Goal: Obtain resource: Download file/media

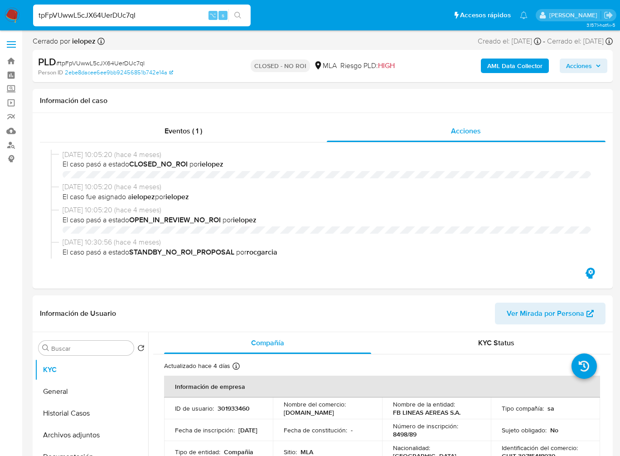
select select "10"
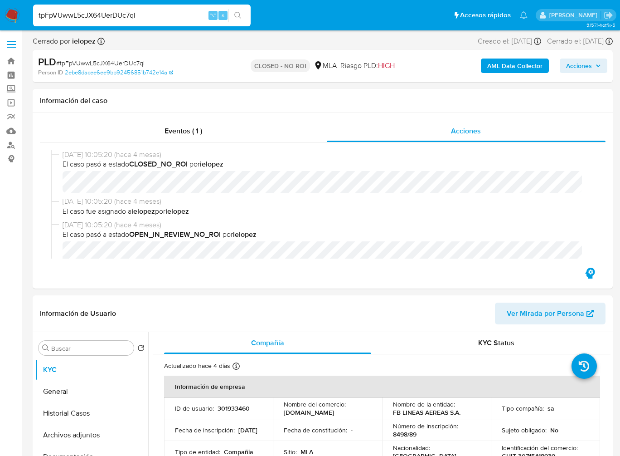
scroll to position [149, 0]
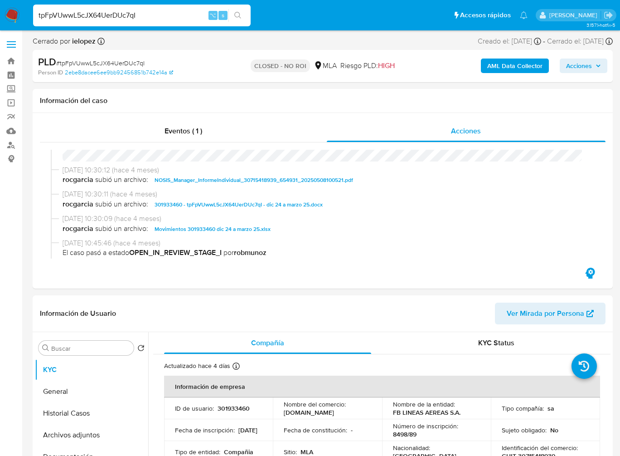
click at [163, 19] on input "tpFpVUwwL5cJX64UerDUc7qI" at bounding box center [142, 16] width 218 height 12
click at [151, 15] on input "b" at bounding box center [142, 16] width 218 height 12
paste input "9zOEqTz2fFB1pl0AMgVOPqXI"
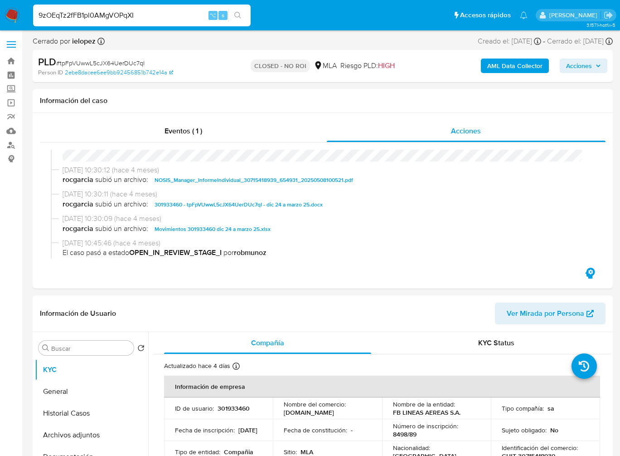
type input "9zOEqTz2fFB1pl0AMgVOPqXI"
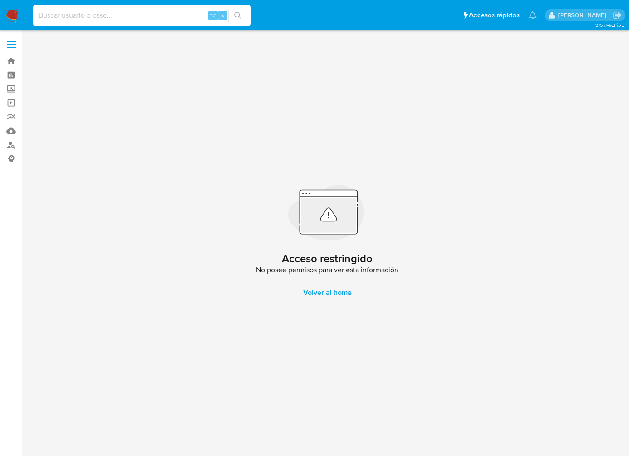
click at [115, 17] on input at bounding box center [142, 16] width 218 height 12
paste input "9zOEqTz2fFB1pl0AMgVOPqXI"
type input "9zOEqTz2fFB1pl0AMgVOPqXI"
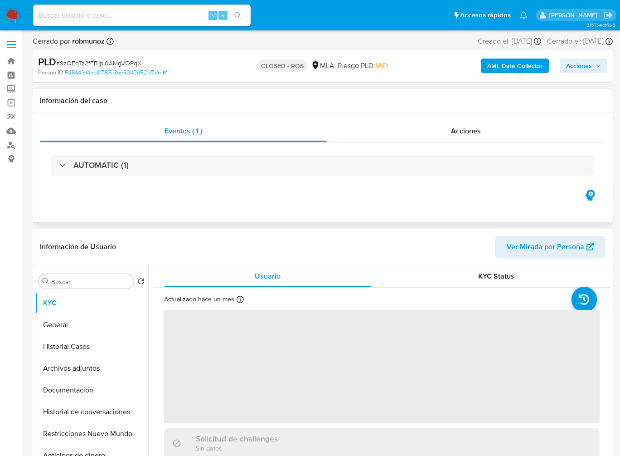
select select "10"
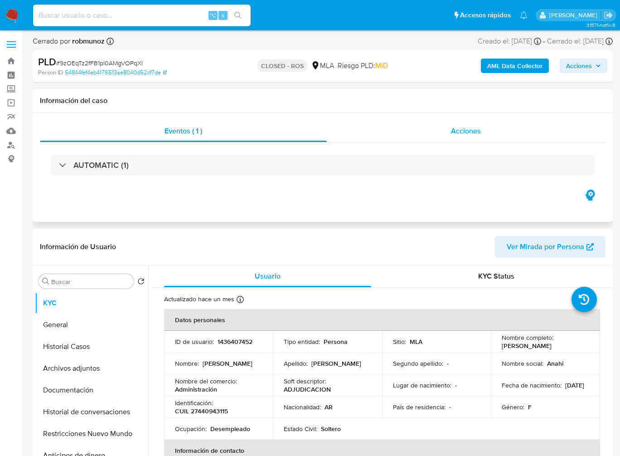
click at [507, 131] on div "Acciones" at bounding box center [466, 131] width 279 height 22
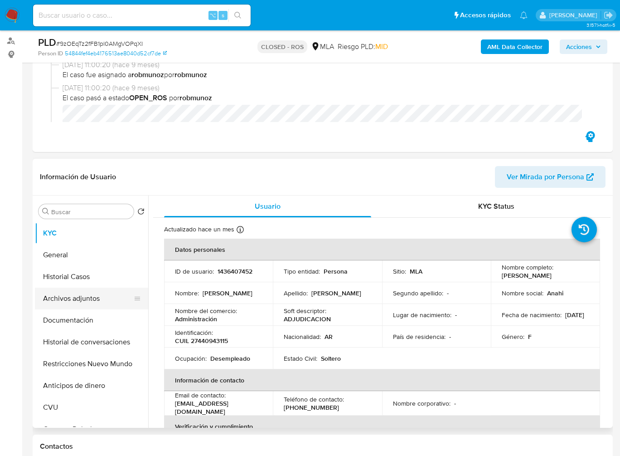
scroll to position [106, 0]
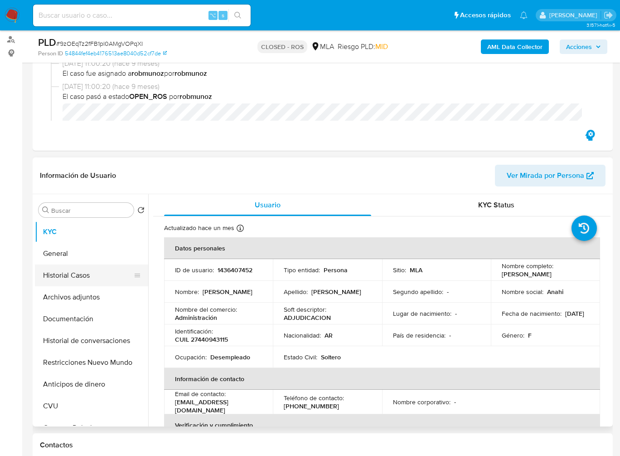
click at [73, 277] on button "Historial Casos" at bounding box center [88, 275] width 106 height 22
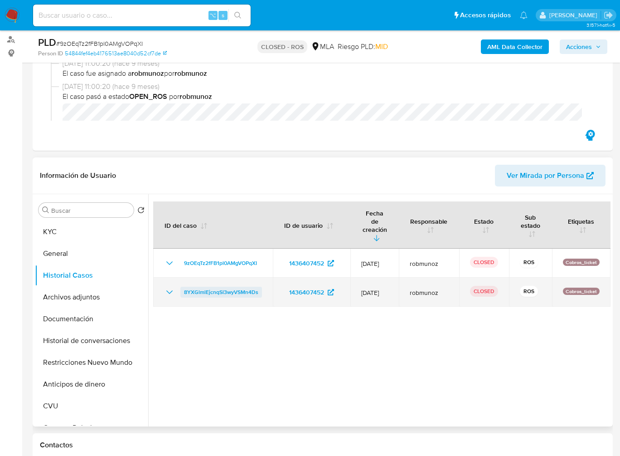
click at [250, 287] on span "8YXGlmlEjcnqSl3wyVSMn4Ds" at bounding box center [221, 292] width 74 height 11
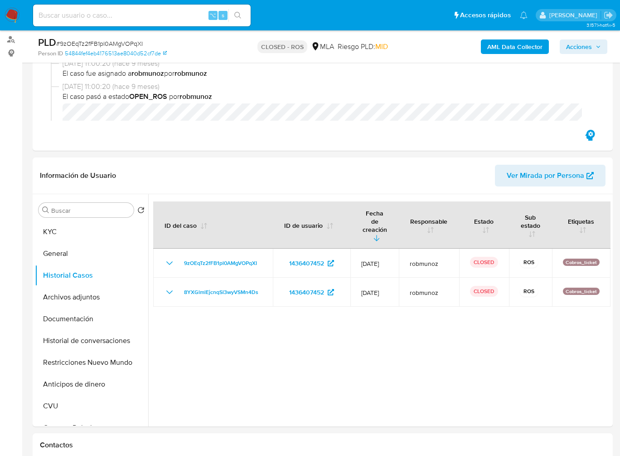
click at [115, 42] on span "# 9zOEqTz2fFB1pl0AMgVOPqXI" at bounding box center [99, 43] width 87 height 9
copy span "9zOEqTz2fFB1pl0AMgVOPqXI"
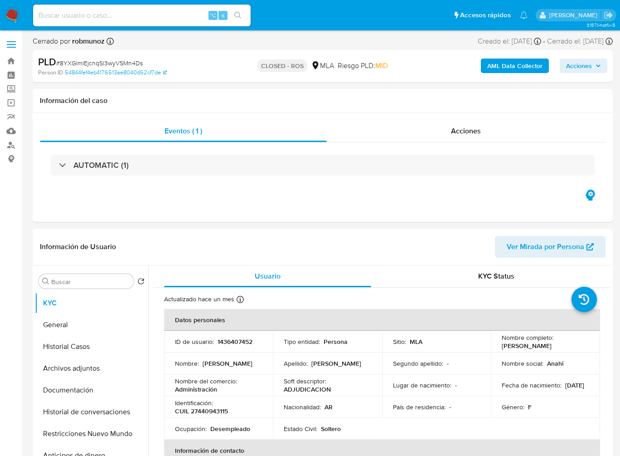
click at [133, 58] on div "PLD # 8YXGlmlEjcnqSl3wyVSMn4Ds" at bounding box center [131, 62] width 186 height 14
select select "10"
click at [133, 58] on div "PLD # 8YXGlmlEjcnqSl3wyVSMn4Ds" at bounding box center [131, 62] width 186 height 14
copy span "8YXGlmlEjcnqSl3wyVSMn4Ds"
click at [452, 138] on div "Acciones" at bounding box center [466, 131] width 279 height 22
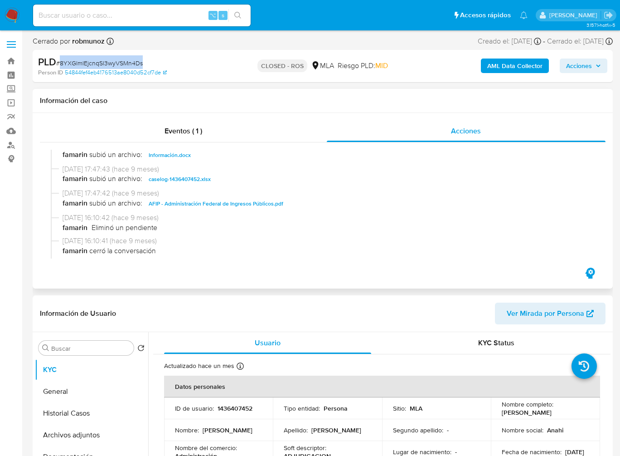
scroll to position [482, 0]
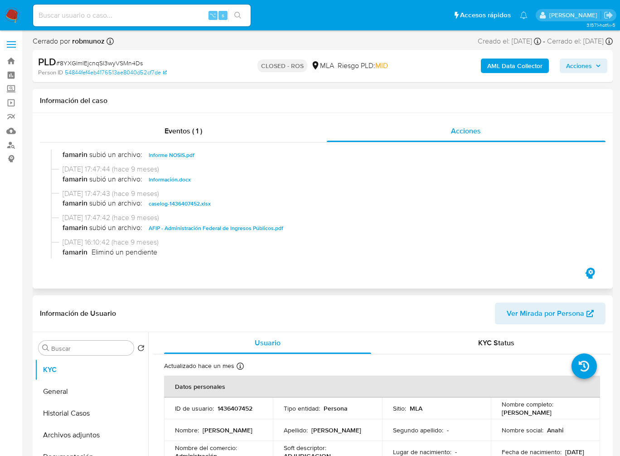
click at [223, 212] on div "03/12/2024 17:47:43 (hace 9 meses) famarin subió un archivo: caselog-1436407452…" at bounding box center [323, 201] width 544 height 24
click at [179, 208] on span "caselog-1436407452.xlsx" at bounding box center [180, 203] width 62 height 11
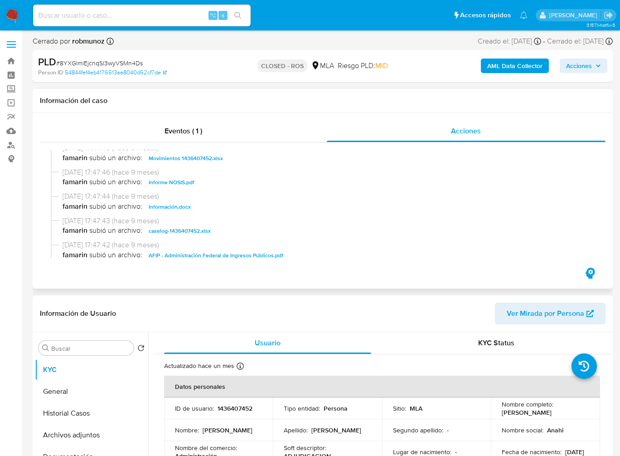
scroll to position [447, 0]
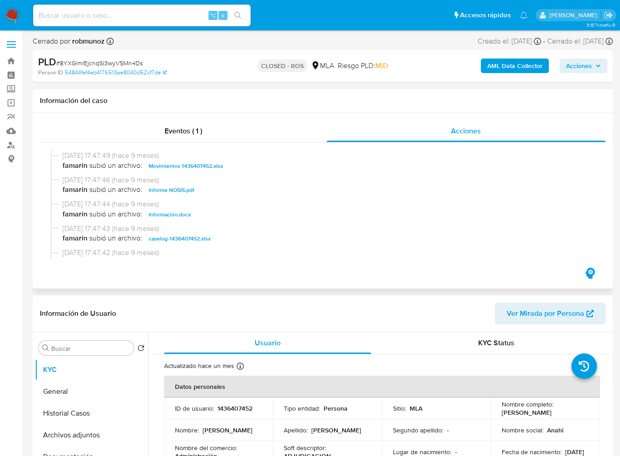
click at [205, 164] on span "Movimientos 1436407452.xlsx" at bounding box center [186, 165] width 74 height 11
click at [185, 218] on span "Información.docx" at bounding box center [170, 214] width 42 height 11
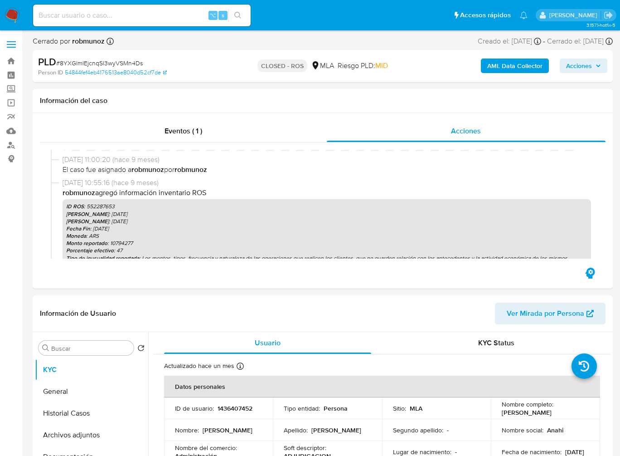
scroll to position [0, 0]
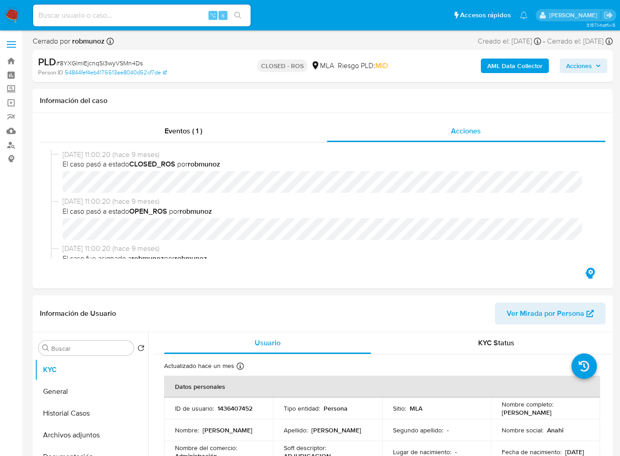
click at [116, 15] on input at bounding box center [142, 16] width 218 height 12
paste input "2veZanLMMV6N7FvxBR1dycnZ"
type input "2veZanLMMV6N7FvxBR1dycnZ"
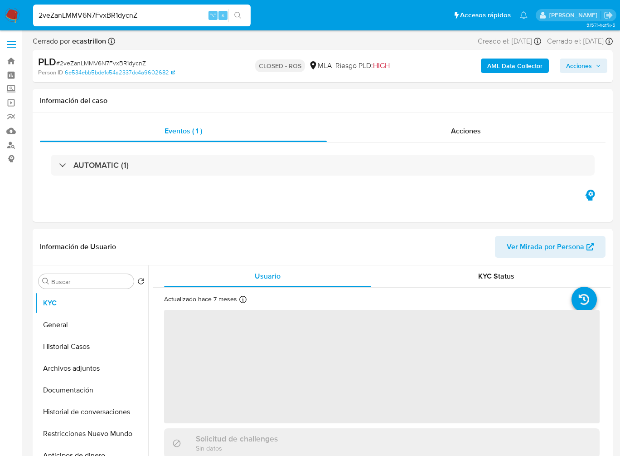
select select "10"
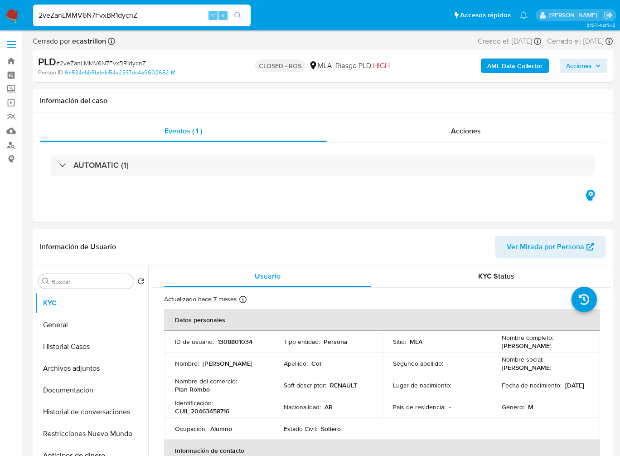
click at [94, 16] on input "2veZanLMMV6N7FvxBR1dycnZ" at bounding box center [142, 16] width 218 height 12
click at [477, 122] on div "Acciones" at bounding box center [466, 131] width 279 height 22
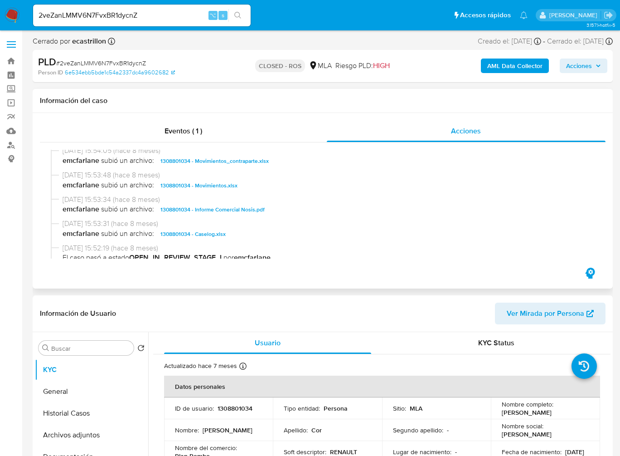
scroll to position [496, 0]
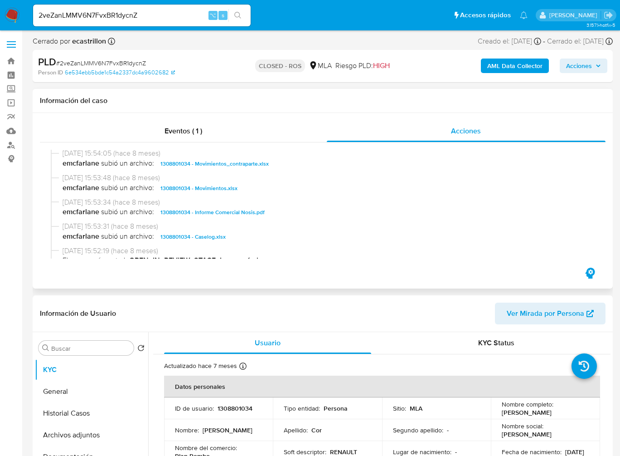
click at [202, 242] on span "1308801034 - Caselog.xlsx" at bounding box center [192, 236] width 65 height 11
click at [210, 191] on span "1308801034 - Movimientos.xlsx" at bounding box center [198, 188] width 77 height 11
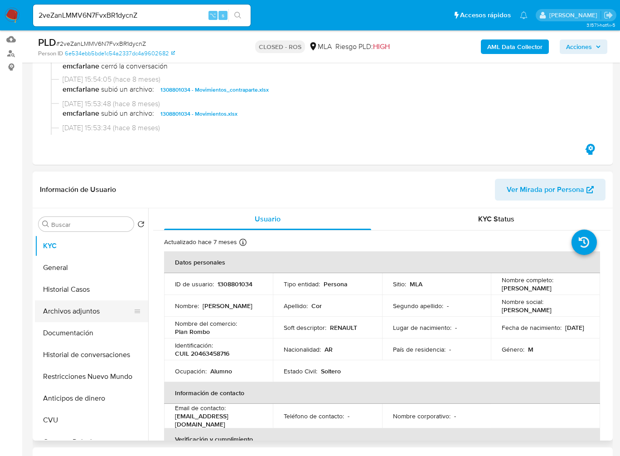
scroll to position [88, 0]
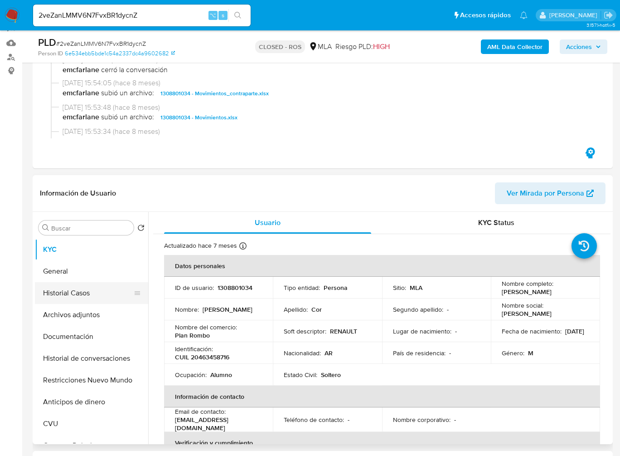
click at [102, 299] on button "Historial Casos" at bounding box center [88, 293] width 106 height 22
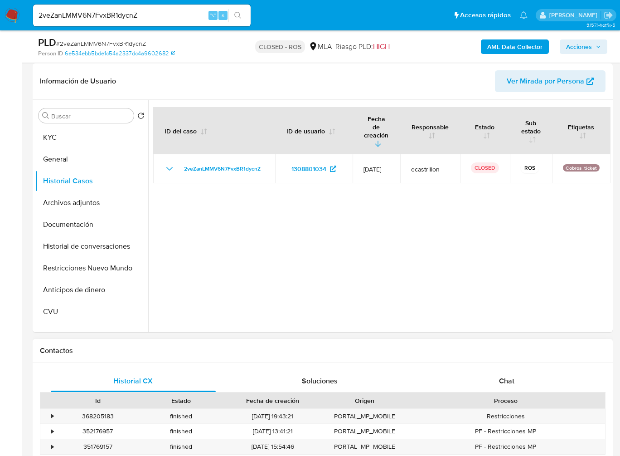
scroll to position [255, 0]
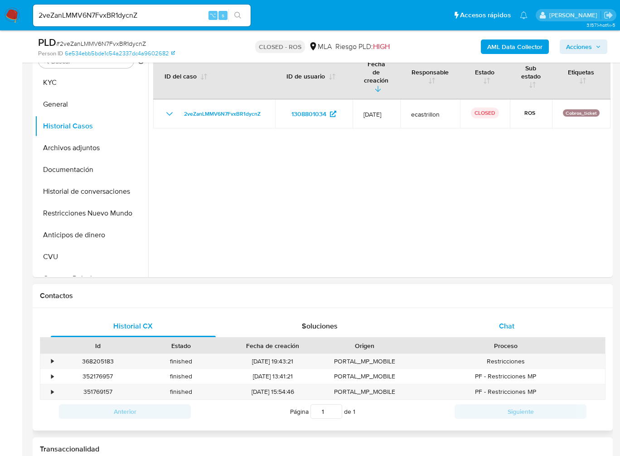
click at [528, 322] on div "Chat" at bounding box center [506, 326] width 165 height 22
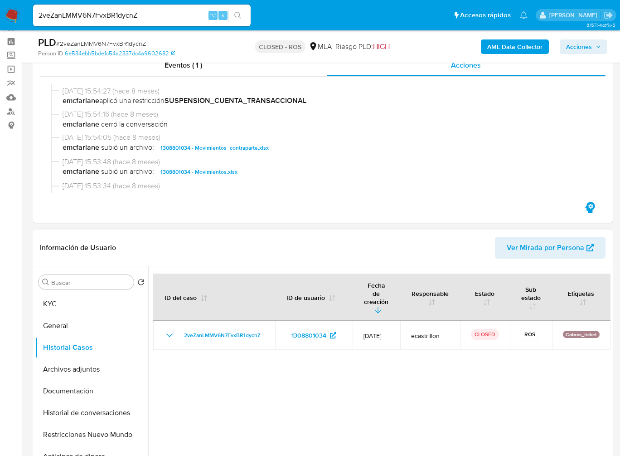
scroll to position [33, 0]
click at [167, 11] on input "2veZanLMMV6N7FvxBR1dycnZ" at bounding box center [142, 16] width 218 height 12
paste input "3LuPHx7h6PKY71qOXDrjv7e1"
type input "3LuPHx7h6PKY71qOXDrjv7e1"
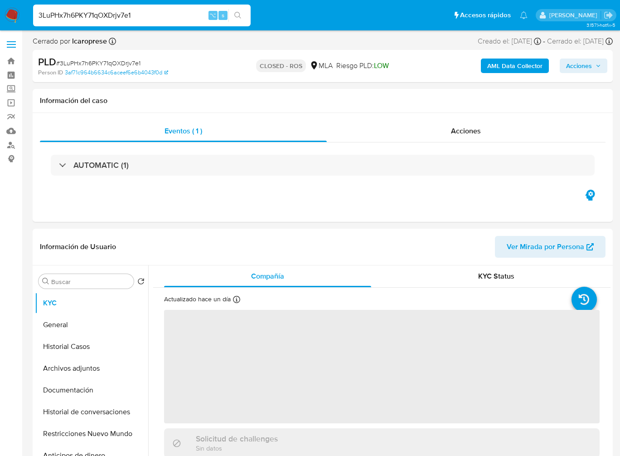
select select "10"
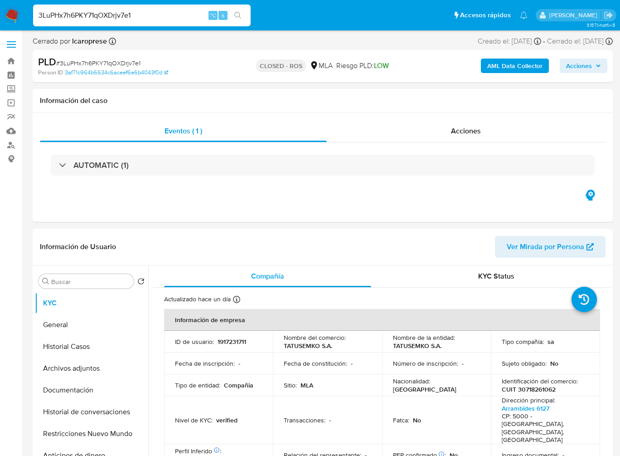
click at [101, 15] on input "3LuPHx7h6PKY71qOXDrjv7e1" at bounding box center [142, 16] width 218 height 12
click at [465, 137] on div "Acciones" at bounding box center [466, 131] width 279 height 22
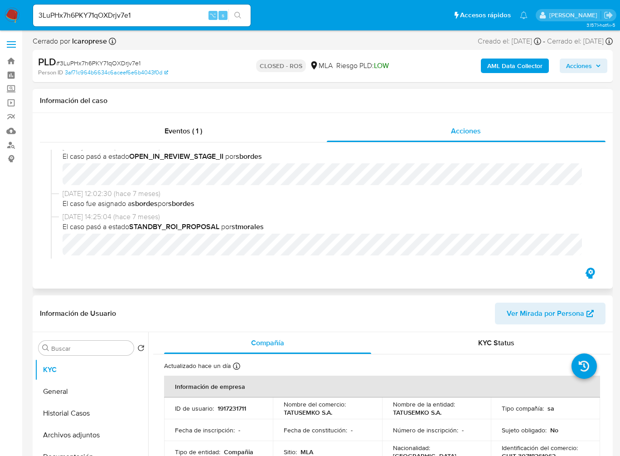
scroll to position [406, 0]
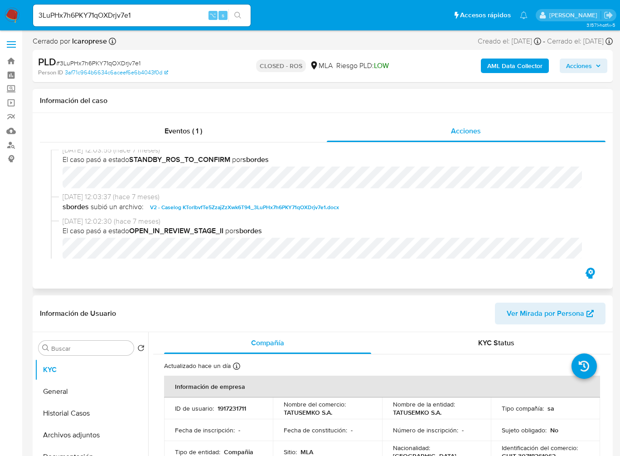
click at [282, 213] on span "V2 - Caselog KTorIbvfTe5ZzajZzXwk6T94_3LuPHx7h6PKY71qOXDrjv7e1.docx" at bounding box center [244, 207] width 189 height 11
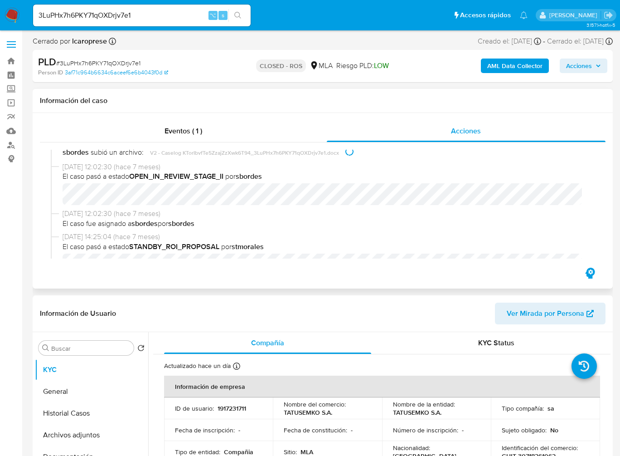
scroll to position [559, 0]
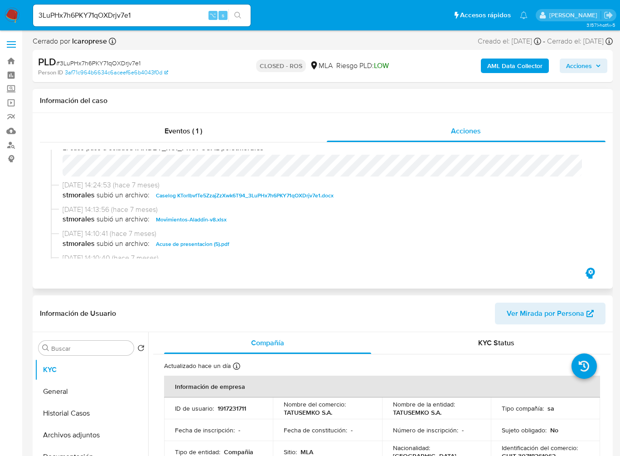
click at [203, 214] on span "07/02/2025 14:13:56 (hace 7 meses)" at bounding box center [327, 209] width 529 height 10
click at [179, 219] on span "Movimientos-Aladdin-v8.xlsx" at bounding box center [191, 219] width 71 height 11
click at [78, 410] on button "Historial Casos" at bounding box center [88, 413] width 106 height 22
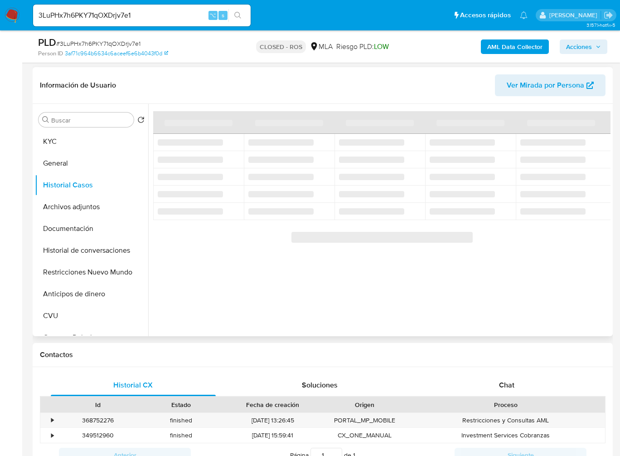
scroll to position [198, 0]
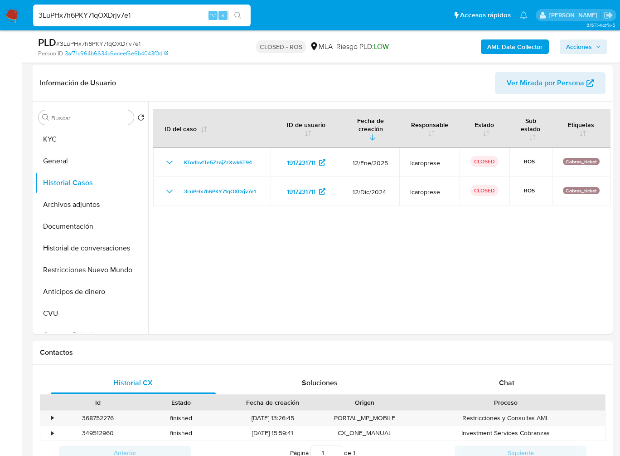
click at [118, 15] on input "3LuPHx7h6PKY71qOXDrjv7e1" at bounding box center [142, 16] width 218 height 12
paste input "9EfXYwTauQl9wFu2AXY7hhXr"
type input "9EfXYwTauQl9wFu2AXY7hhXr"
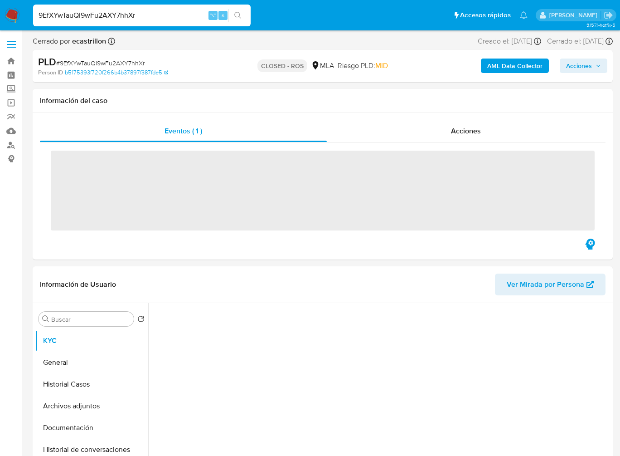
click at [478, 138] on div "Acciones" at bounding box center [466, 131] width 279 height 22
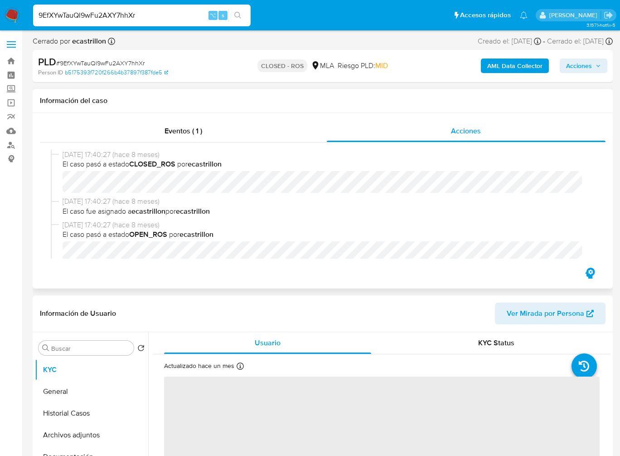
select select "10"
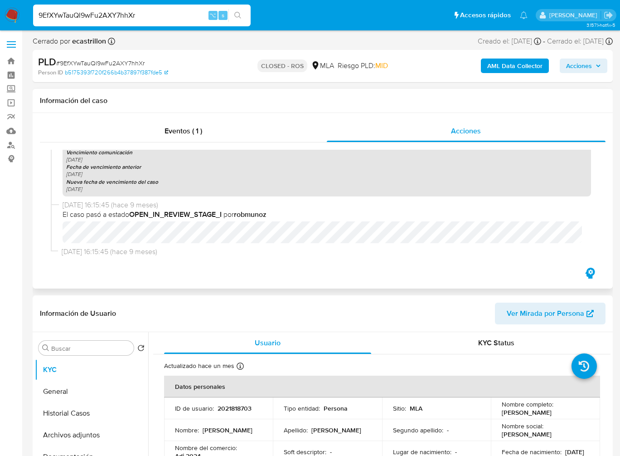
scroll to position [1007, 0]
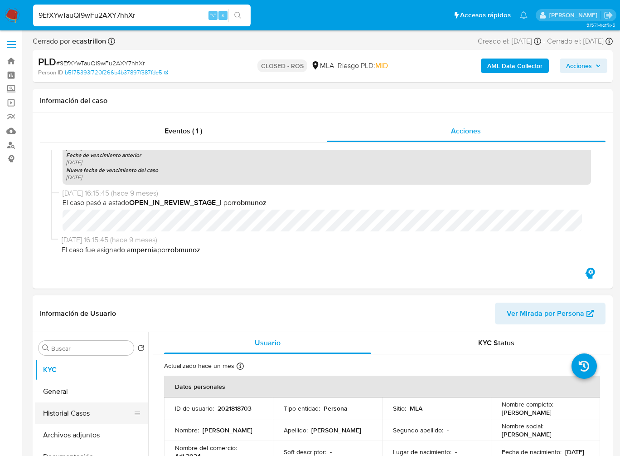
click at [69, 416] on button "Historial Casos" at bounding box center [88, 413] width 106 height 22
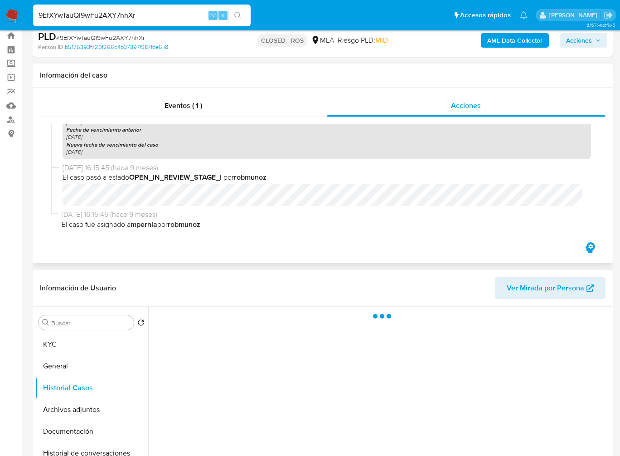
scroll to position [26, 0]
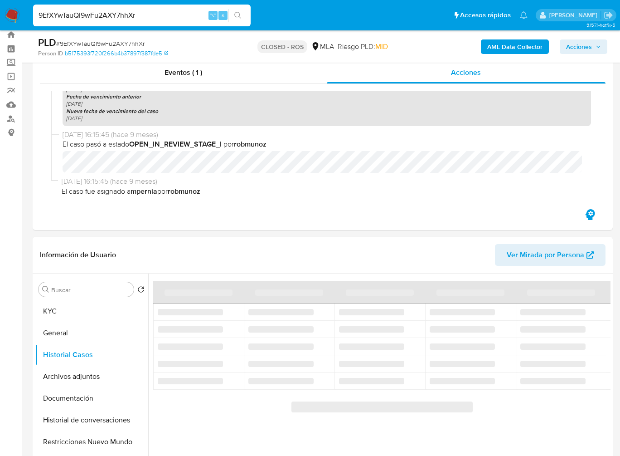
click at [105, 40] on span "# 9EfXYwTauQl9wFu2AXY7hhXr" at bounding box center [100, 43] width 88 height 9
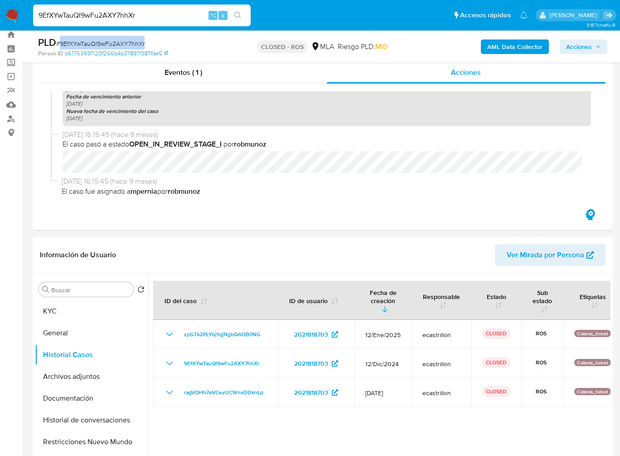
copy span "9EfXYwTauQl9wFu2AXY7hhXr"
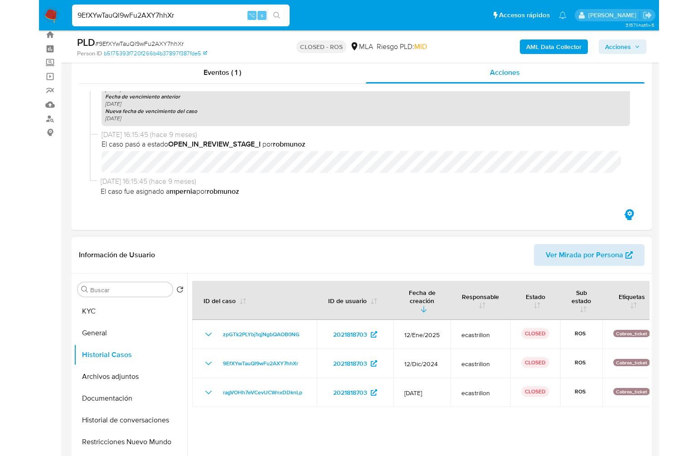
scroll to position [808, 0]
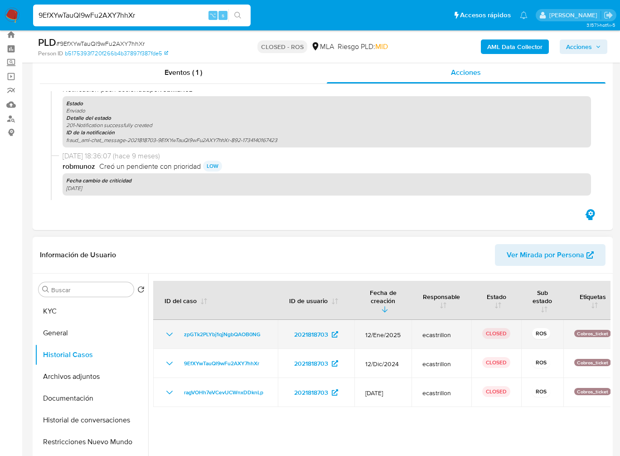
click at [165, 334] on icon "Mostrar/Ocultar" at bounding box center [169, 334] width 11 height 11
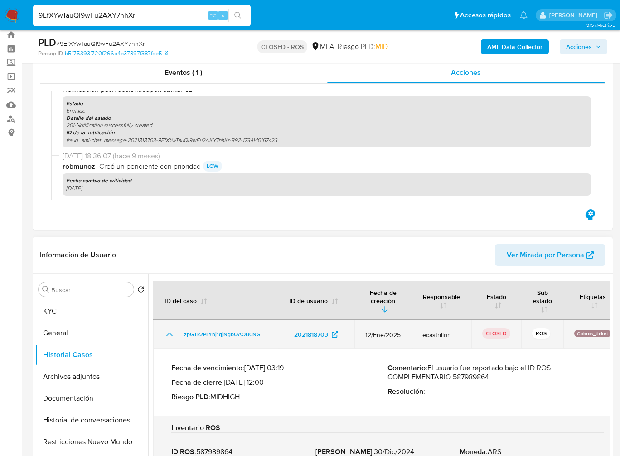
click at [165, 334] on icon "Mostrar/Ocultar" at bounding box center [169, 334] width 11 height 11
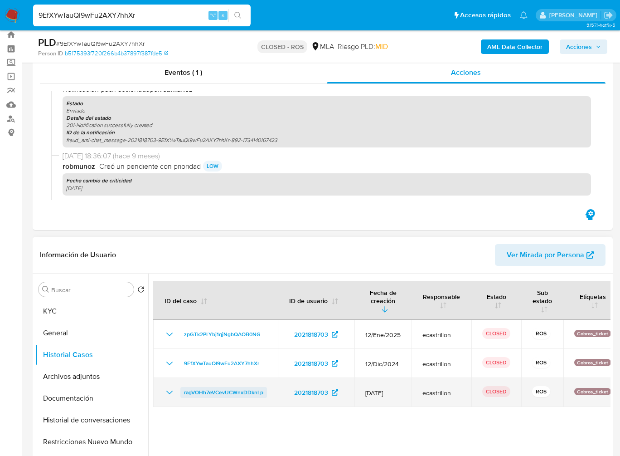
click at [266, 393] on link "ragVOHh7eVCevUCWnxDDknLp" at bounding box center [223, 392] width 87 height 11
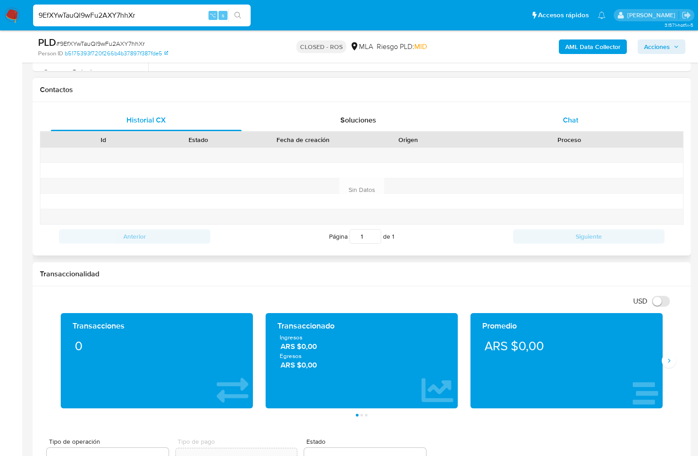
scroll to position [458, 0]
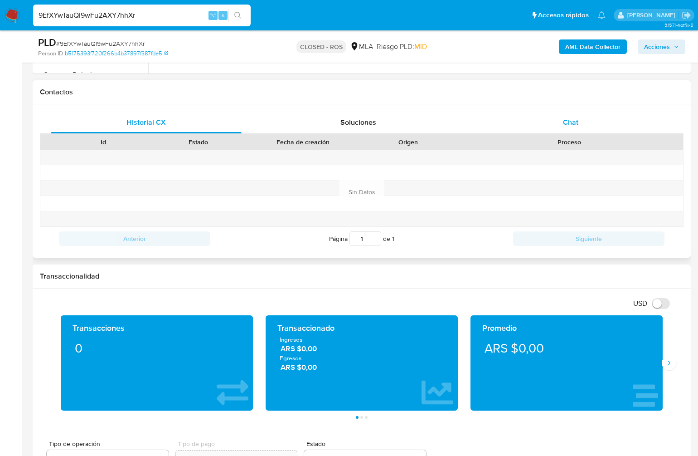
click at [573, 125] on span "Chat" at bounding box center [570, 122] width 15 height 10
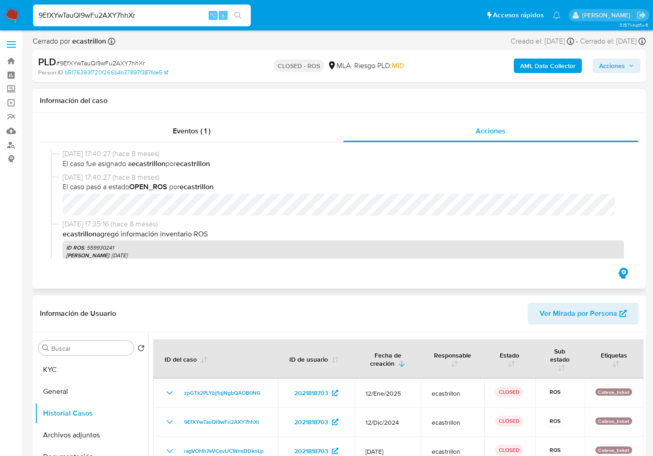
scroll to position [0, 0]
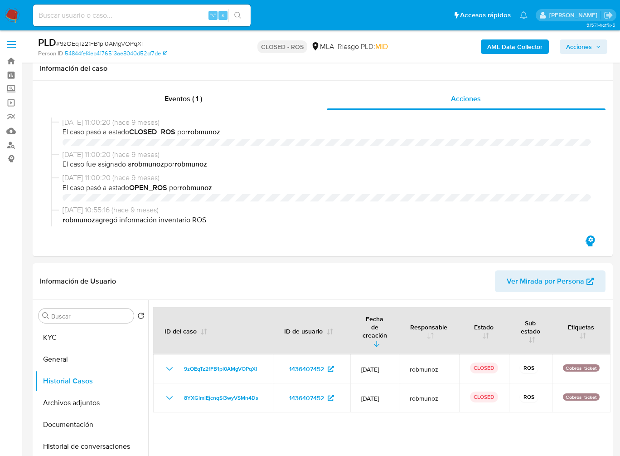
select select "10"
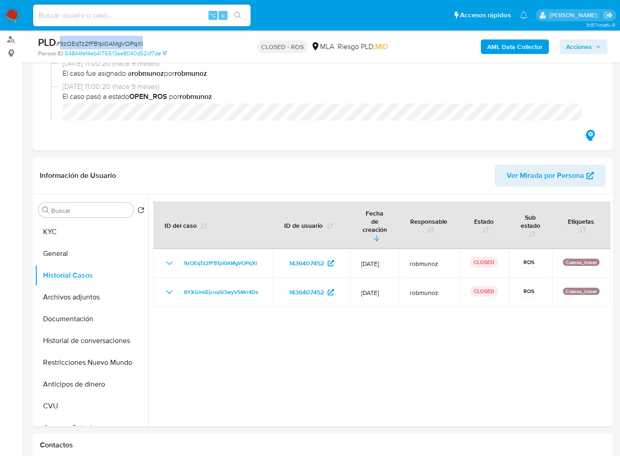
click at [107, 44] on span "# 9zOEqTz2fFB1pl0AMgVOPqXI" at bounding box center [99, 43] width 87 height 9
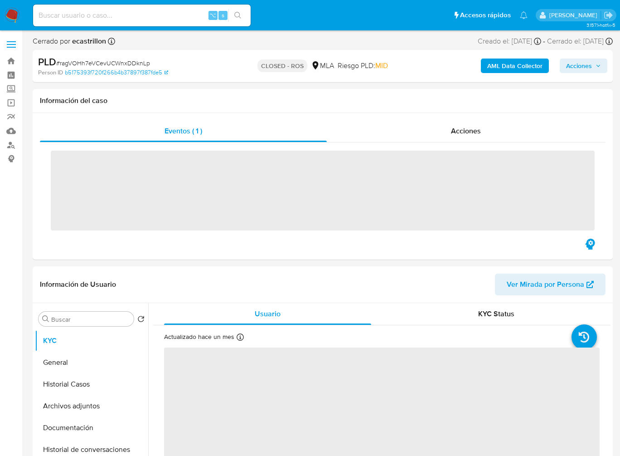
click at [112, 57] on div "PLD # ragVOHh7eVCevUCWnxDDknLp" at bounding box center [131, 62] width 186 height 14
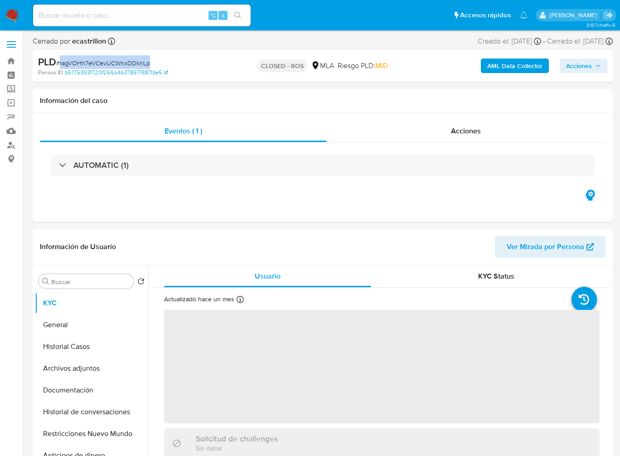
copy span "ragVOHh7eVCevUCWnxDDknLp"
select select "10"
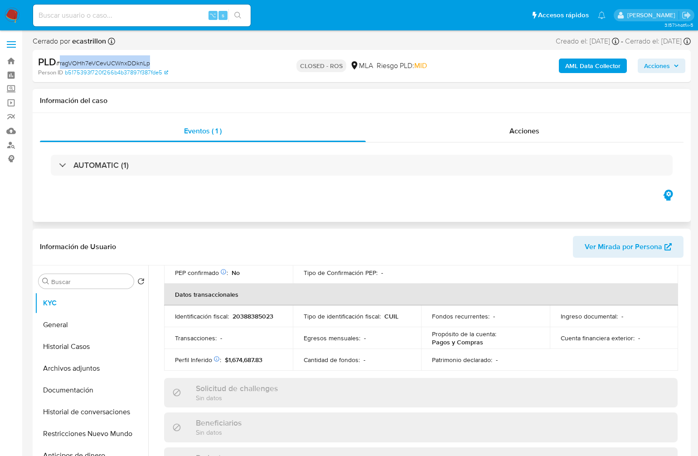
scroll to position [281, 0]
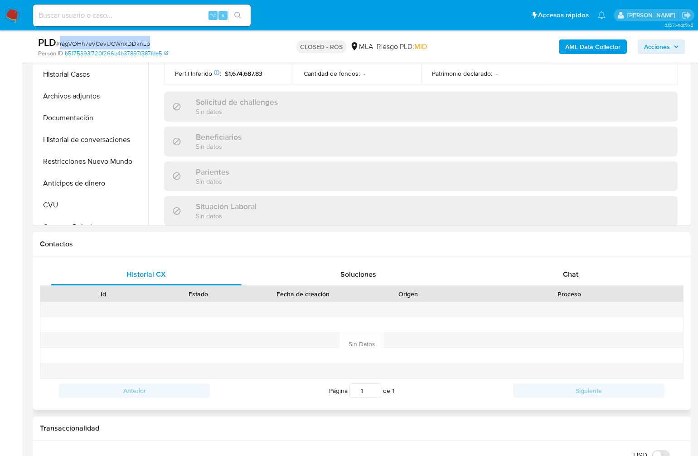
click at [571, 289] on div "Proceso" at bounding box center [569, 293] width 215 height 9
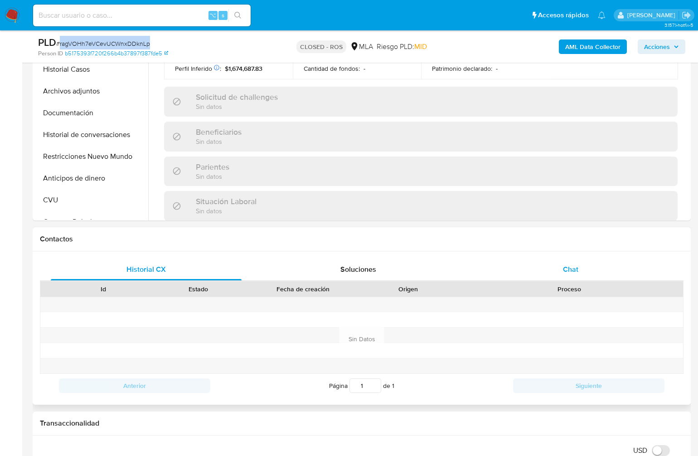
scroll to position [246, 0]
click at [569, 270] on span "Chat" at bounding box center [570, 268] width 15 height 10
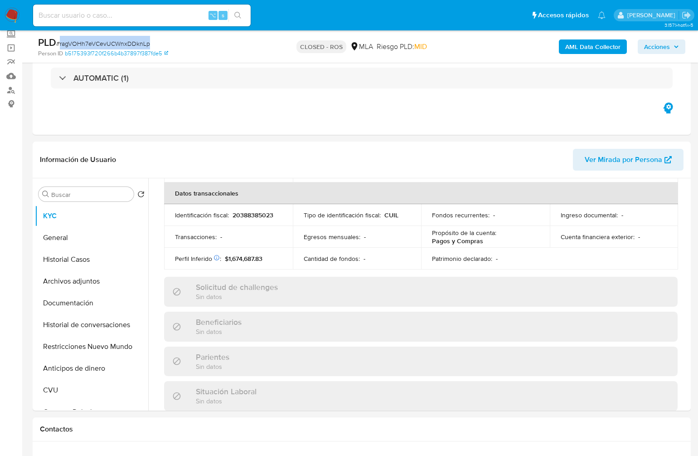
scroll to position [56, 0]
click at [73, 283] on button "Archivos adjuntos" at bounding box center [88, 280] width 106 height 22
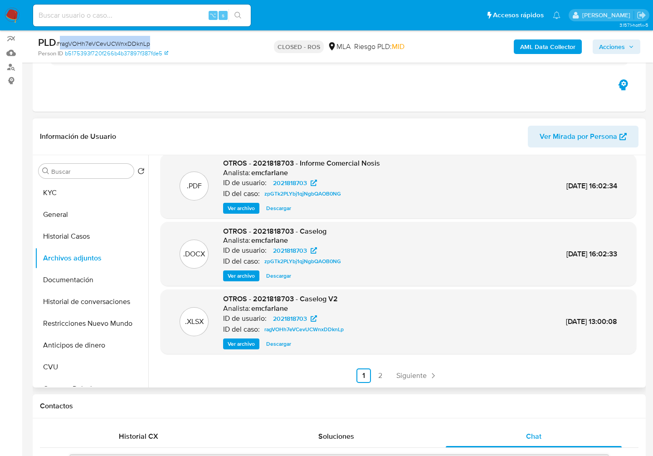
scroll to position [84, 0]
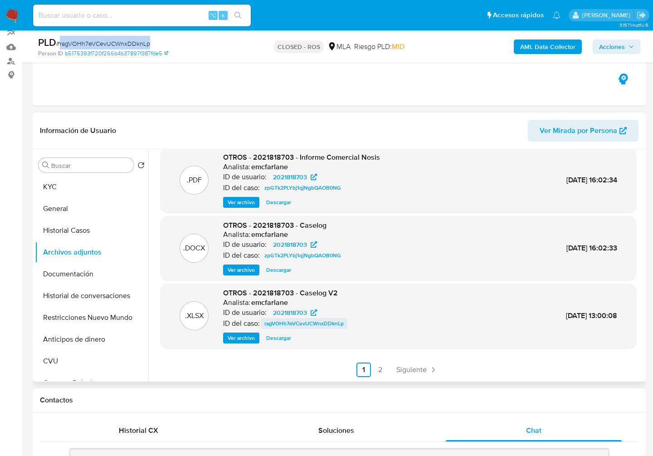
click at [322, 324] on span "ragVOHh7eVCevUCWnxDDknLp" at bounding box center [303, 323] width 79 height 11
click at [432, 367] on icon "Paginación" at bounding box center [432, 369] width 9 height 9
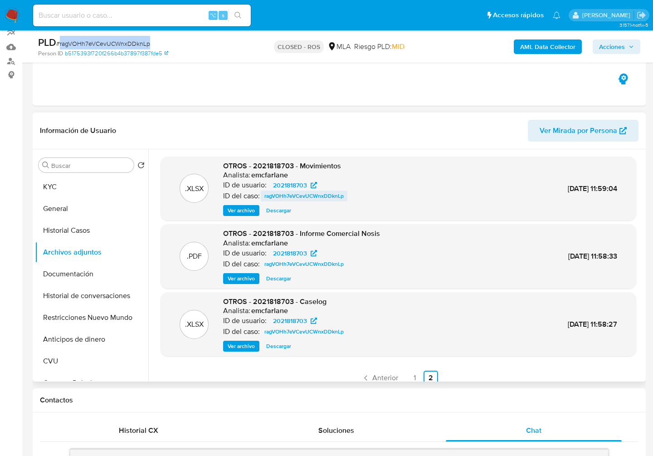
click at [329, 193] on span "ragVOHh7eVCevUCWnxDDknLp" at bounding box center [303, 195] width 79 height 11
click at [287, 212] on span "Descargar" at bounding box center [278, 210] width 25 height 9
click at [414, 377] on link "1" at bounding box center [414, 377] width 15 height 15
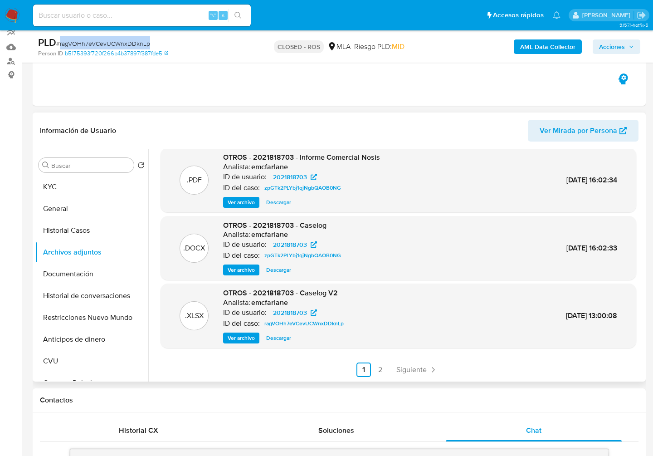
scroll to position [75, 0]
click at [282, 340] on span "Descargar" at bounding box center [278, 338] width 25 height 9
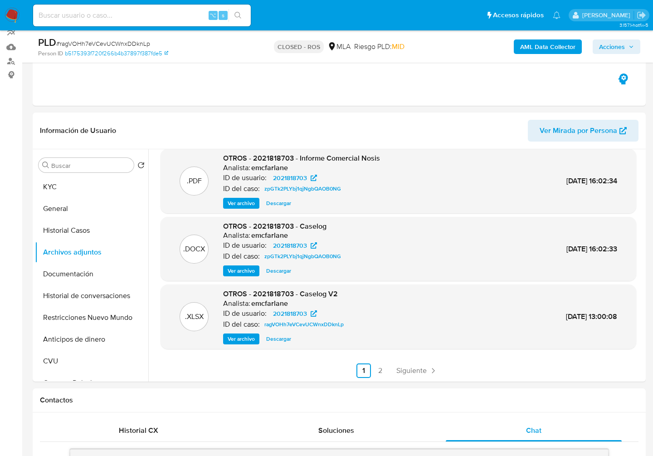
click at [171, 14] on input at bounding box center [142, 16] width 218 height 12
paste input "WXhb8XpE7UajQCDGZqGNuh4G"
type input "WXhb8XpE7UajQCDGZqGNuh4G"
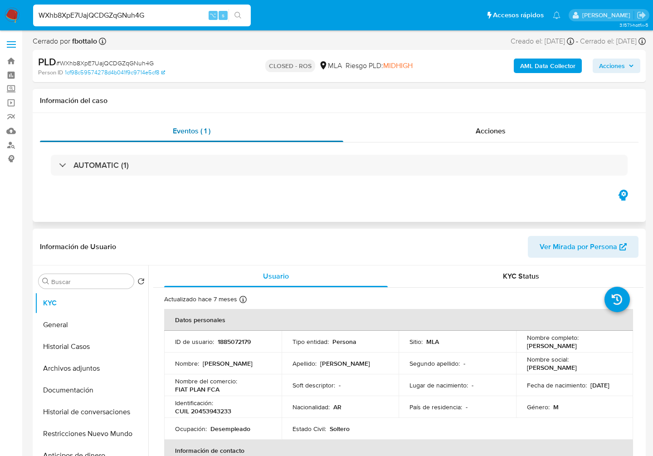
select select "10"
click at [483, 131] on span "Acciones" at bounding box center [491, 131] width 30 height 10
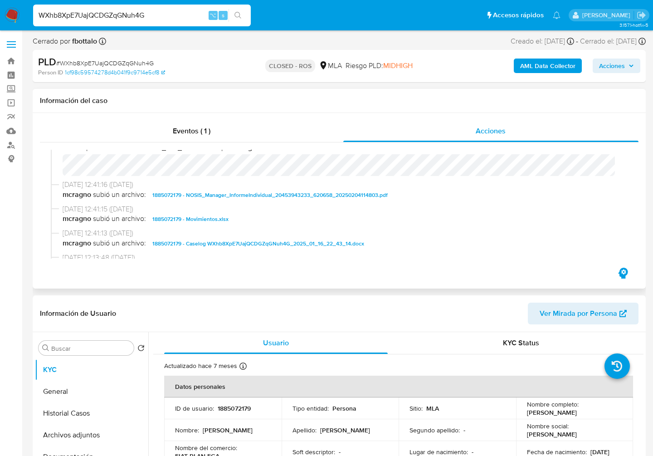
scroll to position [446, 0]
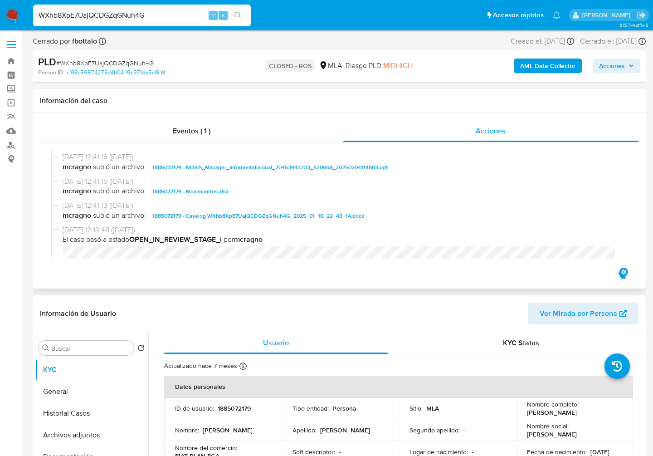
click at [239, 221] on span "1885072179 - Caselog WXhb8XpE7UajQCDGZqGNuh4G_2025_01_16_22_43_14.docx" at bounding box center [258, 215] width 212 height 11
click at [202, 195] on span "1885072179 - Movimientos.xlsx" at bounding box center [190, 191] width 76 height 11
click at [112, 17] on input "WXhb8XpE7UajQCDGZqGNuh4G" at bounding box center [142, 16] width 218 height 12
click at [220, 214] on span "1885072179 - Caselog WXhb8XpE7UajQCDGZqGNuh4G_2025_01_16_22_43_14.docx" at bounding box center [258, 215] width 212 height 11
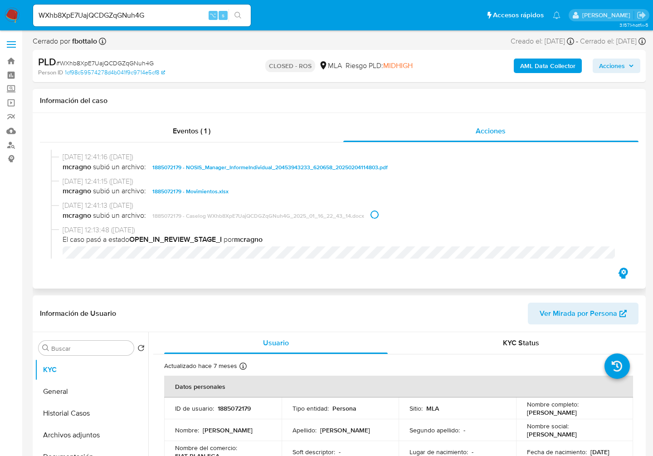
click at [193, 195] on span "1885072179 - Movimientos.xlsx" at bounding box center [190, 191] width 76 height 11
click at [215, 196] on span "1885072179 - Movimientos.xlsx" at bounding box center [190, 191] width 76 height 11
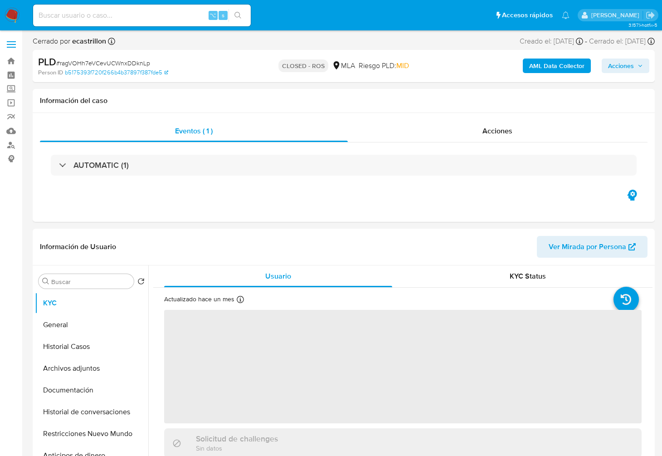
select select "10"
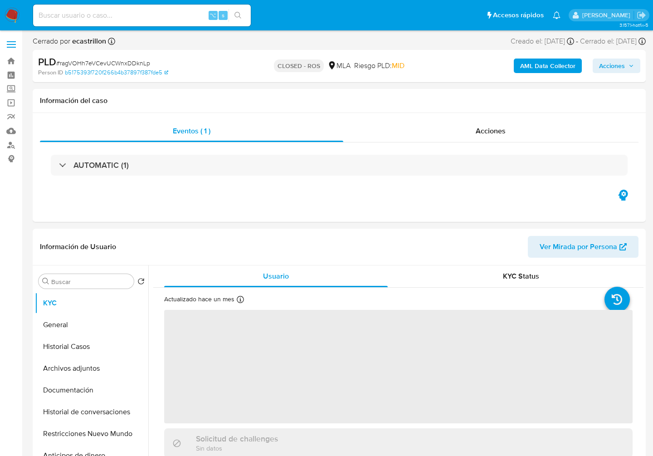
select select "10"
